Goal: Transaction & Acquisition: Book appointment/travel/reservation

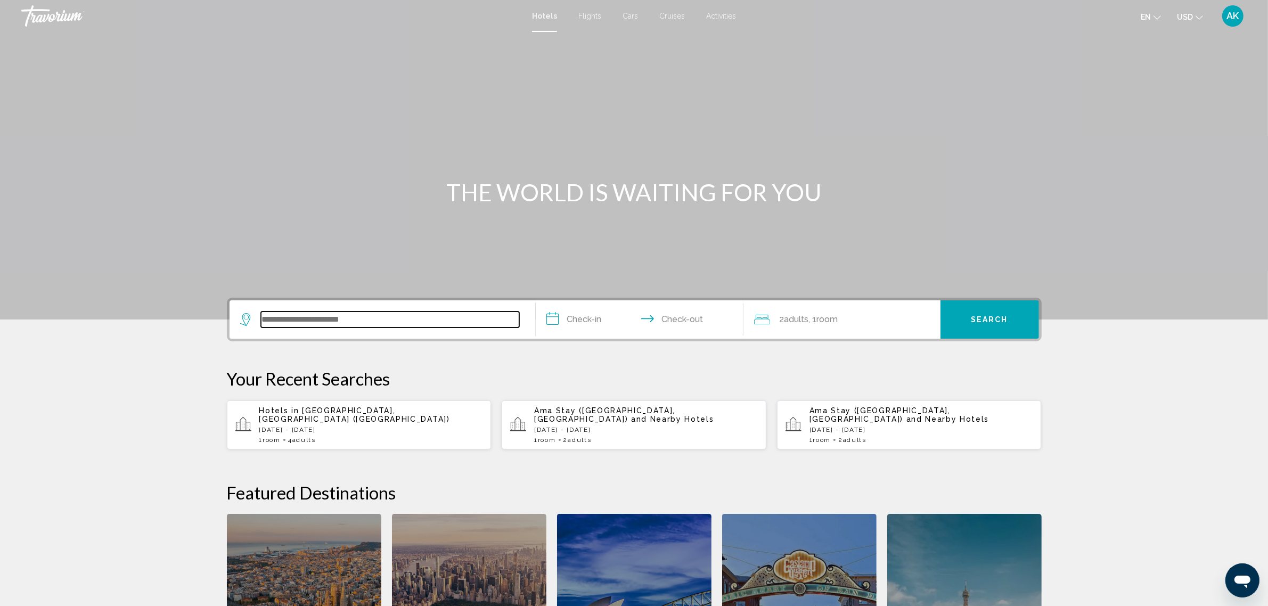
click at [355, 322] on input "Search widget" at bounding box center [390, 320] width 258 height 16
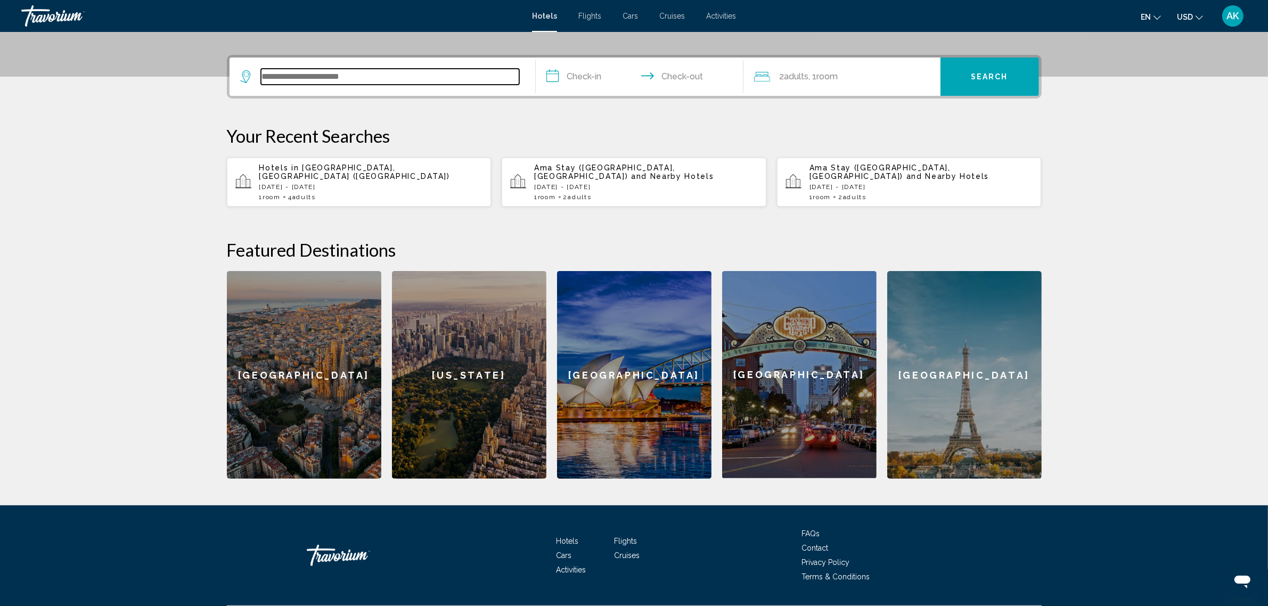
scroll to position [263, 0]
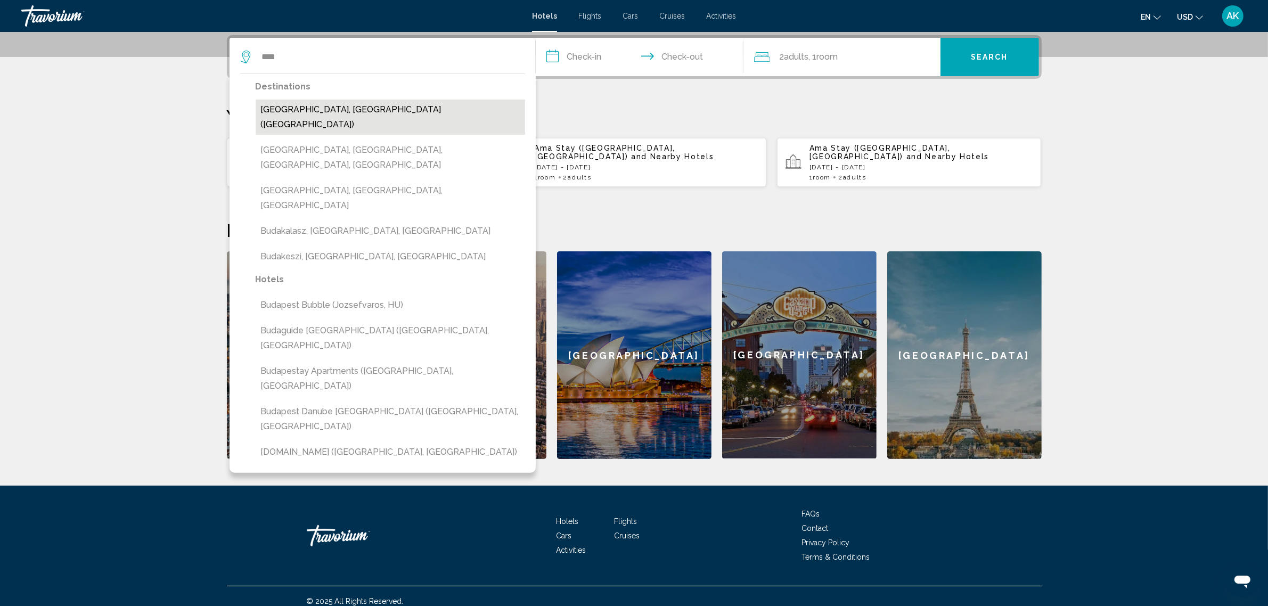
click at [312, 105] on button "[GEOGRAPHIC_DATA], [GEOGRAPHIC_DATA] ([GEOGRAPHIC_DATA])" at bounding box center [391, 117] width 270 height 35
type input "**********"
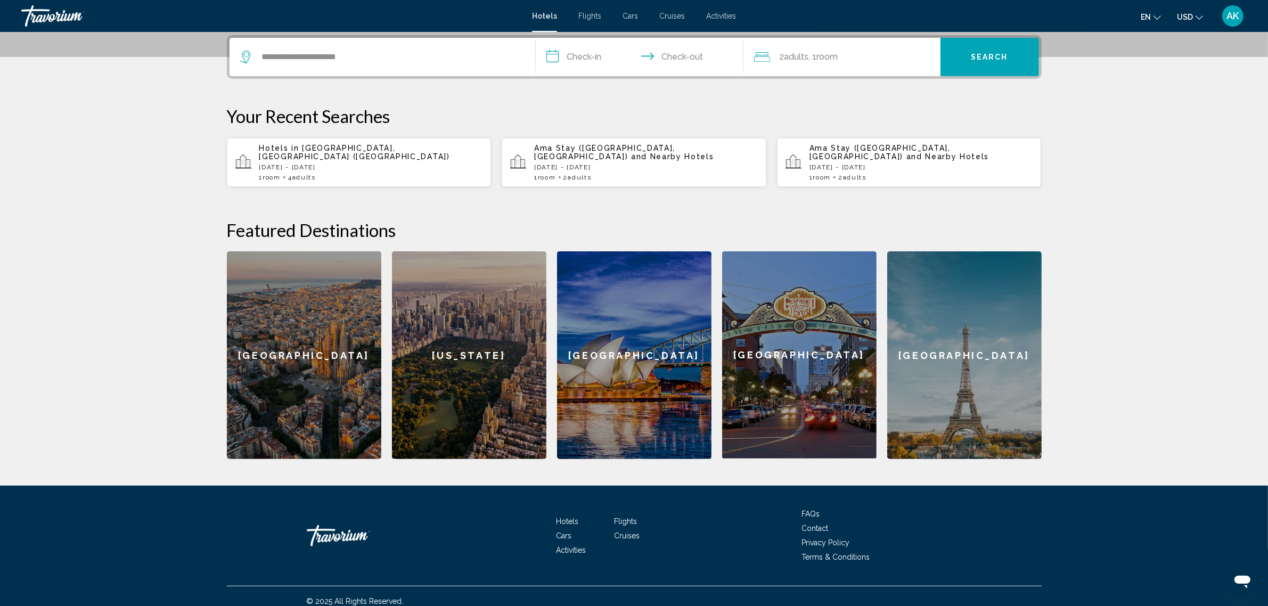
click at [572, 59] on input "**********" at bounding box center [642, 59] width 212 height 42
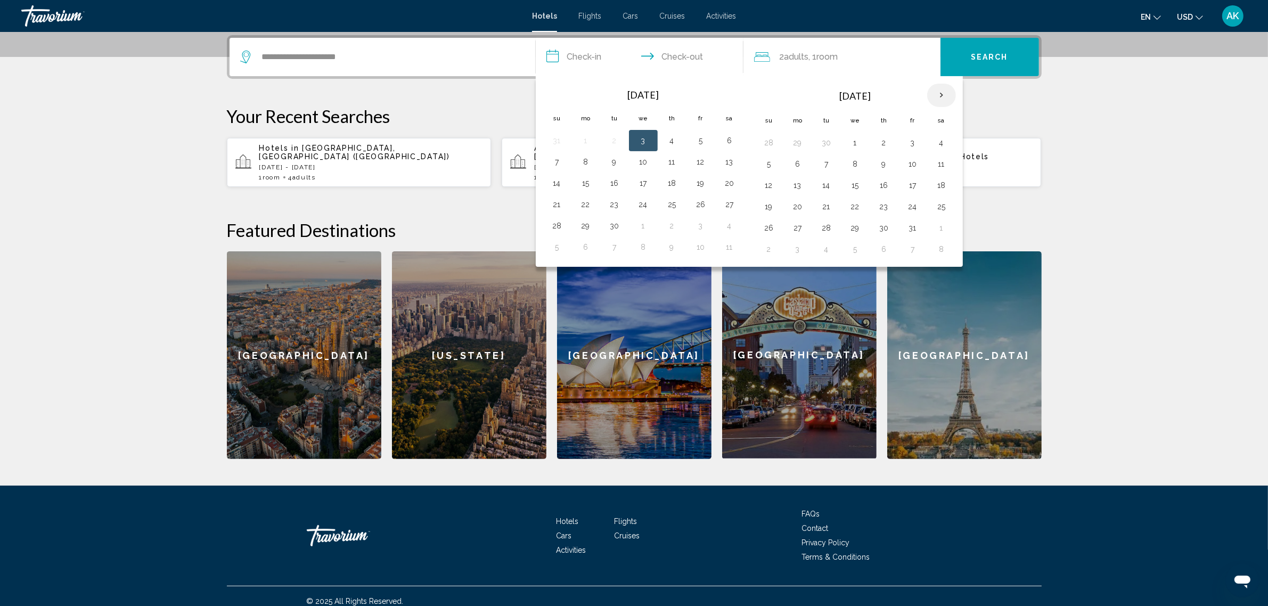
click at [944, 92] on th "Next month" at bounding box center [941, 95] width 29 height 23
click at [830, 162] on button "6" at bounding box center [826, 164] width 17 height 15
click at [889, 164] on button "8" at bounding box center [884, 164] width 17 height 15
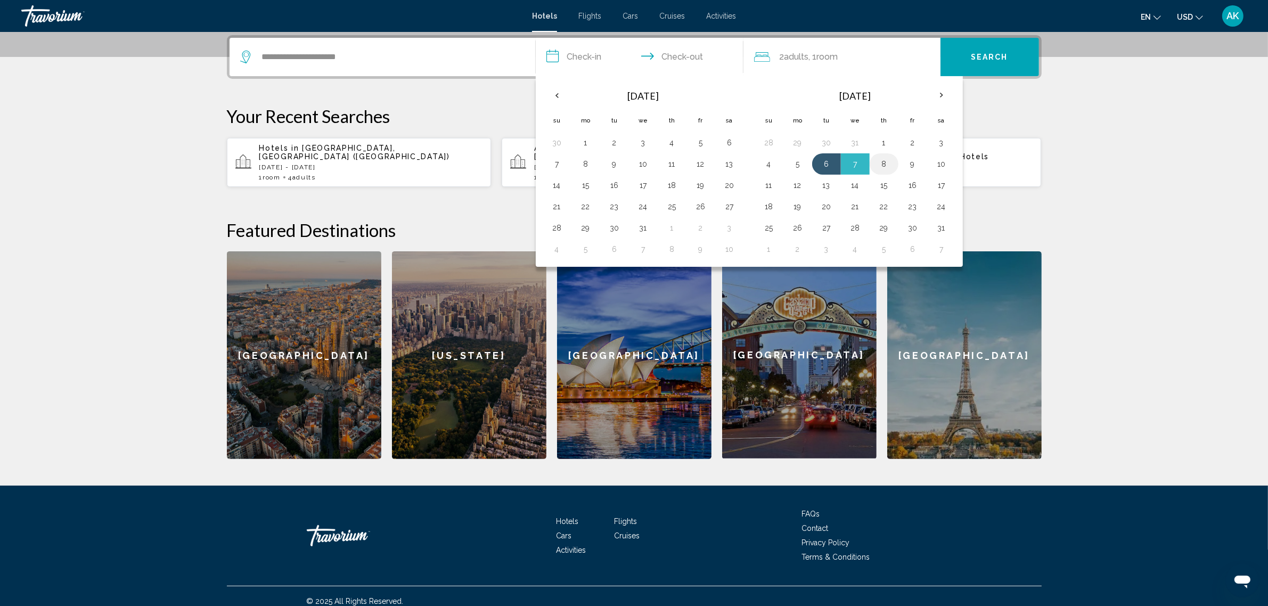
type input "**********"
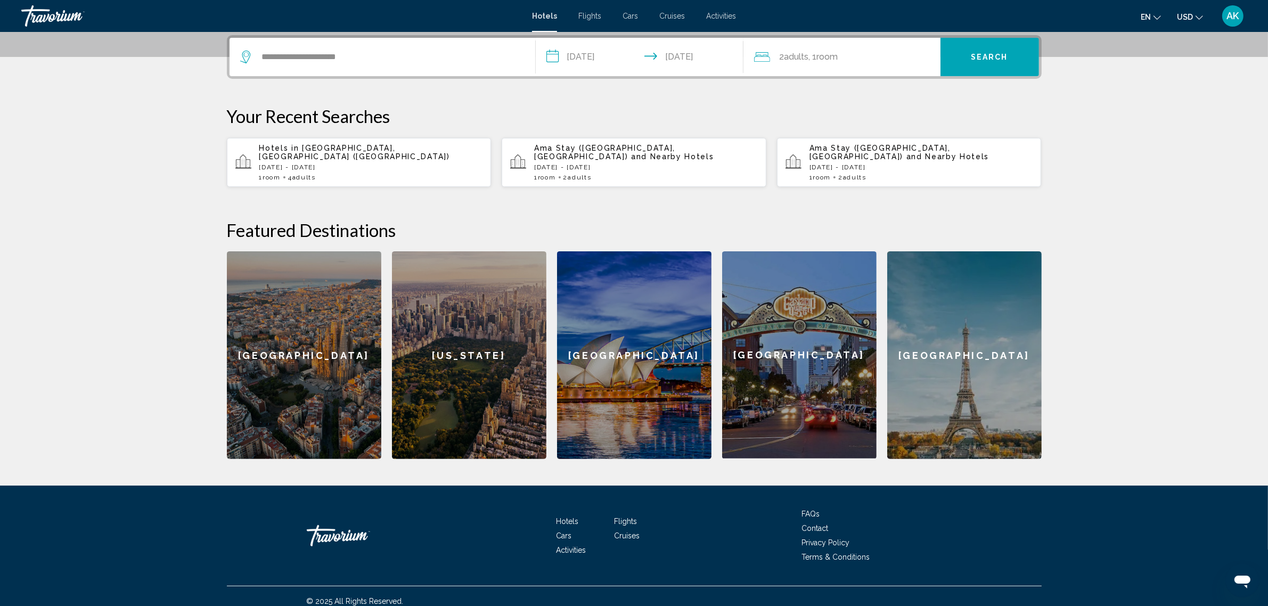
click at [1001, 57] on span "Search" at bounding box center [989, 57] width 37 height 9
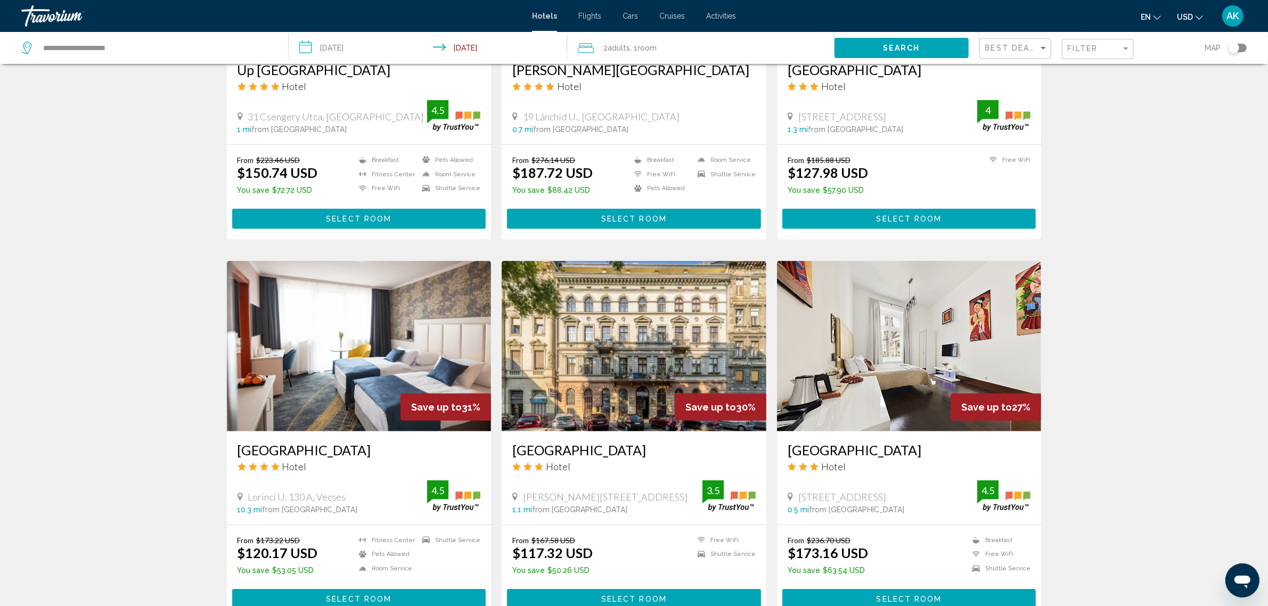
scroll to position [1065, 0]
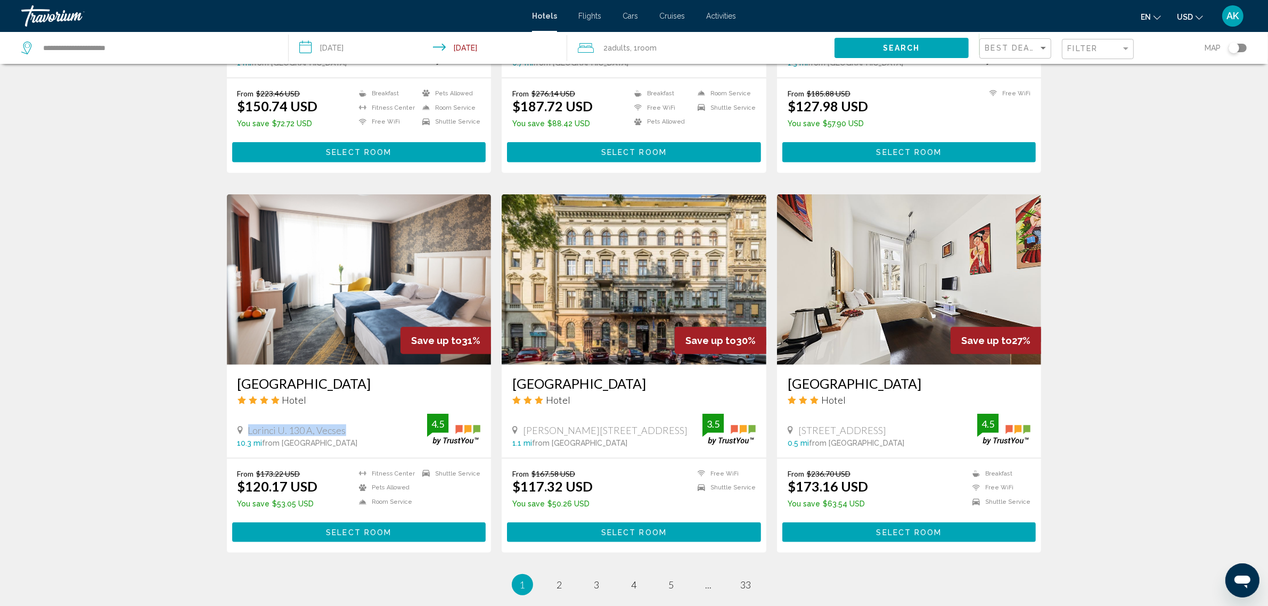
copy span "Lorinci U. 130 A, Vecses"
drag, startPoint x: 345, startPoint y: 415, endPoint x: 246, endPoint y: 413, distance: 98.6
click at [246, 425] on div "Lorinci U. 130 A, Vecses" at bounding box center [333, 431] width 190 height 12
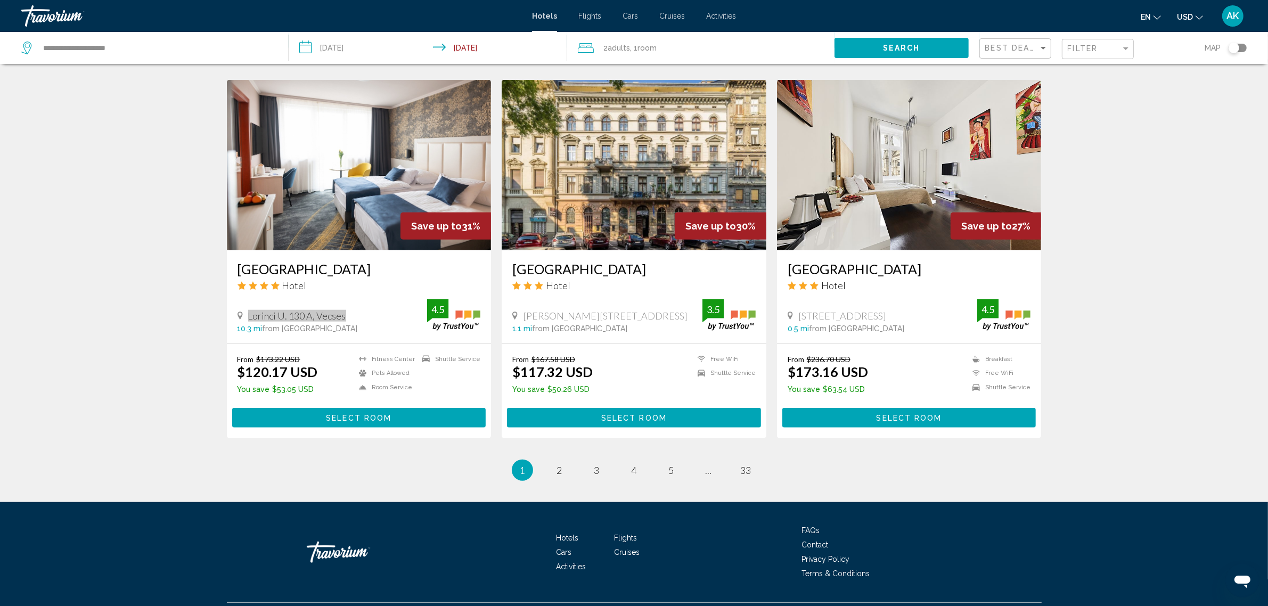
scroll to position [1189, 0]
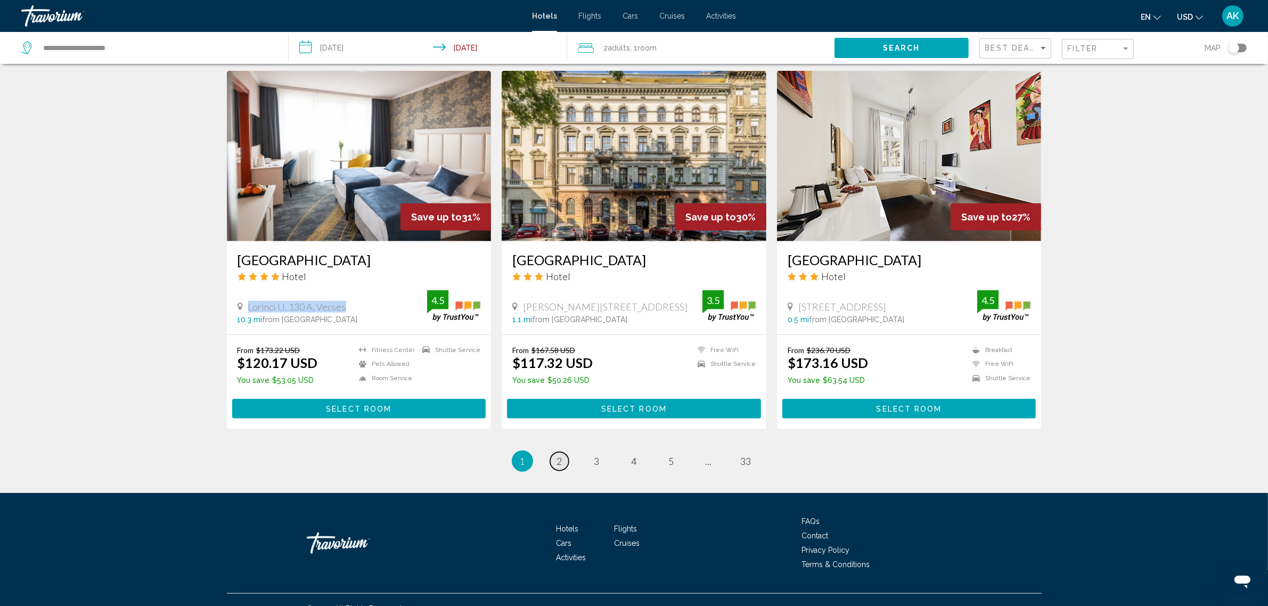
click at [559, 455] on span "2" at bounding box center [559, 461] width 5 height 12
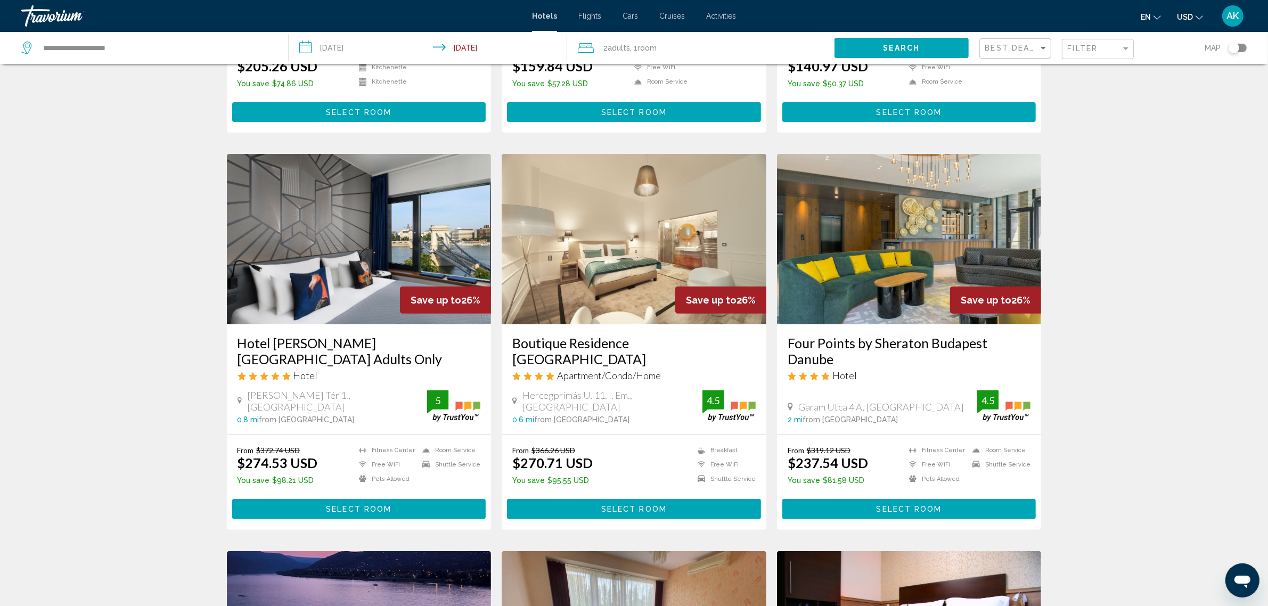
scroll to position [333, 0]
